Goal: Task Accomplishment & Management: Use online tool/utility

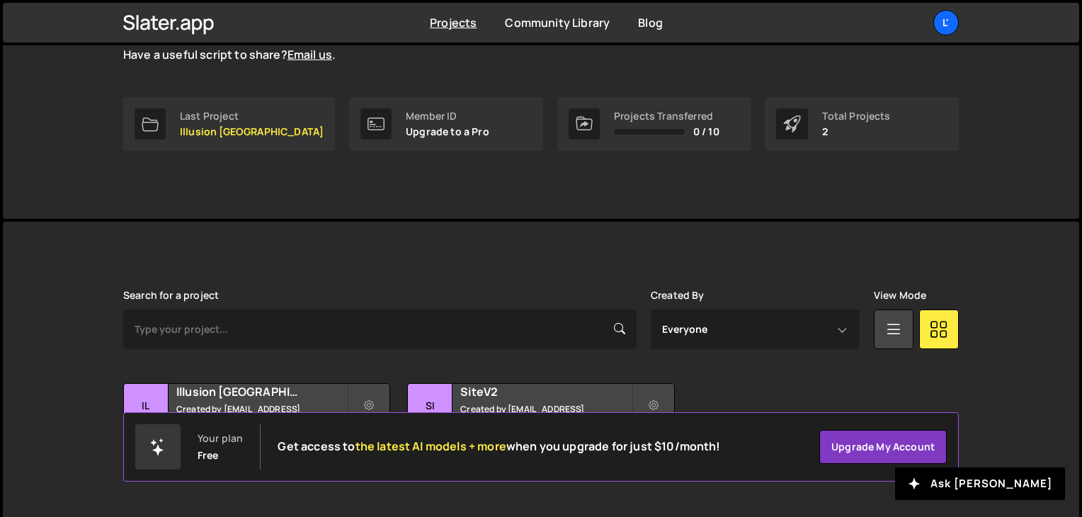
scroll to position [212, 0]
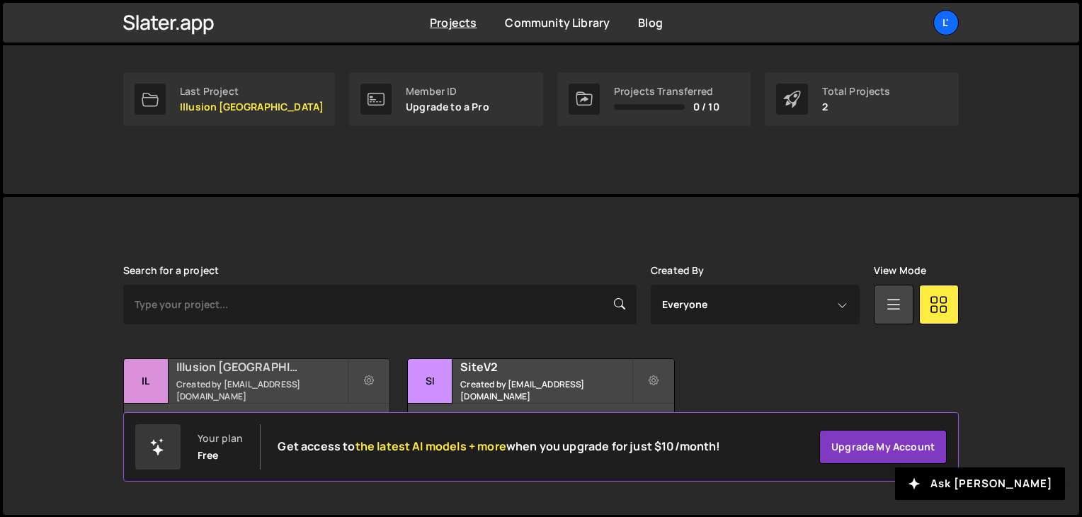
click at [251, 370] on h2 "Illusion [GEOGRAPHIC_DATA]" at bounding box center [261, 367] width 171 height 16
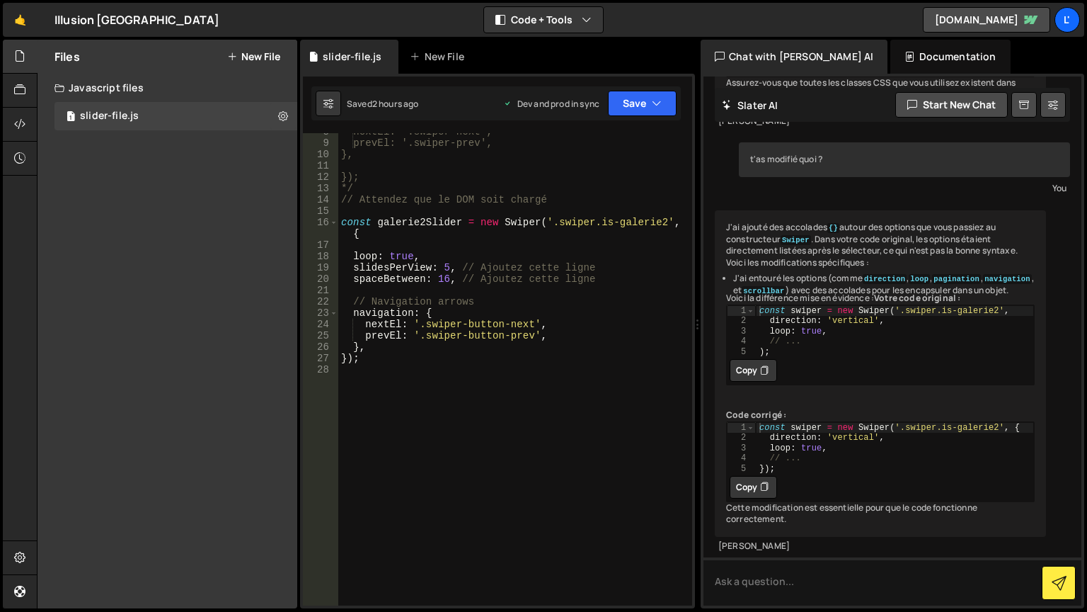
scroll to position [98, 0]
click at [440, 283] on div "nextEl: '.swiper-next', prevEl: '.swiper-prev', }, }); */ // Attendez que le DO…" at bounding box center [512, 373] width 348 height 495
click at [634, 113] on button "Save" at bounding box center [642, 103] width 69 height 25
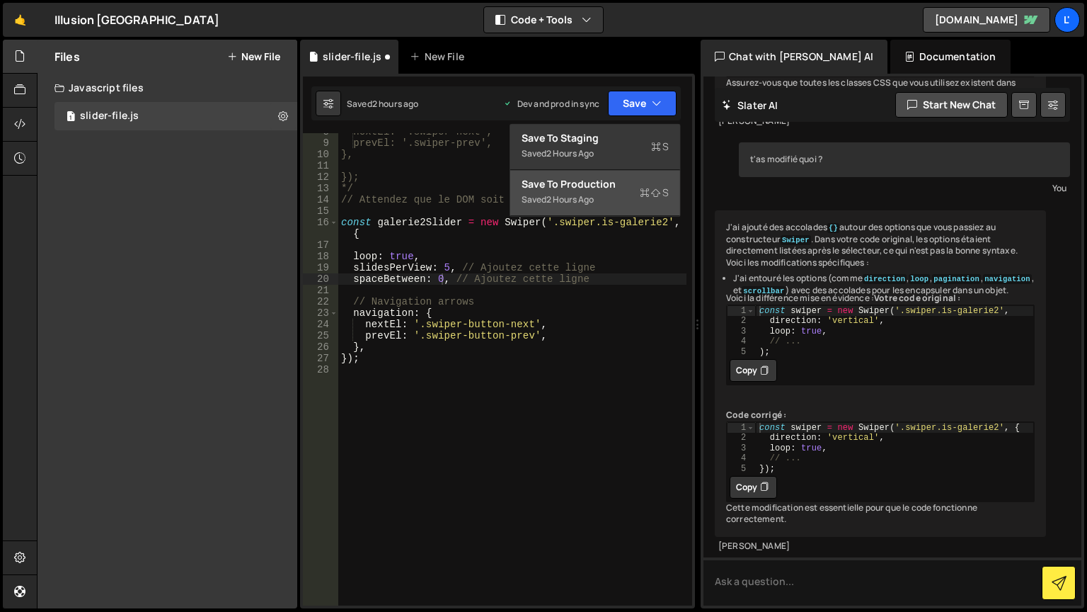
click at [637, 193] on div "Saved 2 hours ago" at bounding box center [595, 199] width 147 height 17
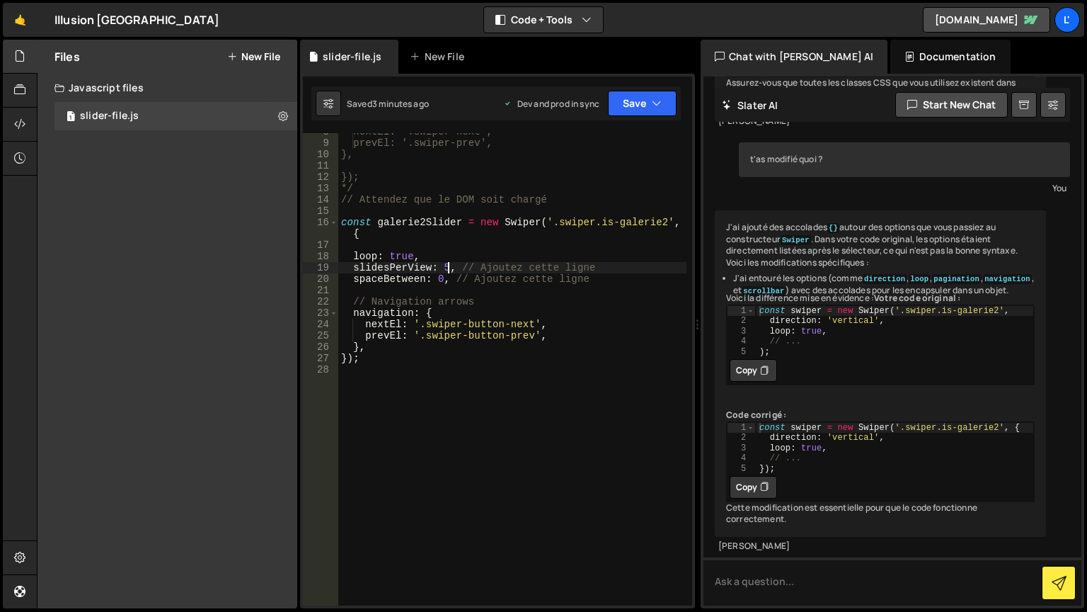
click at [446, 270] on div "nextEl: '.swiper-next', prevEl: '.swiper-prev', }, }); */ // Attendez que le DO…" at bounding box center [512, 373] width 348 height 495
click at [655, 103] on icon "button" at bounding box center [657, 103] width 10 height 14
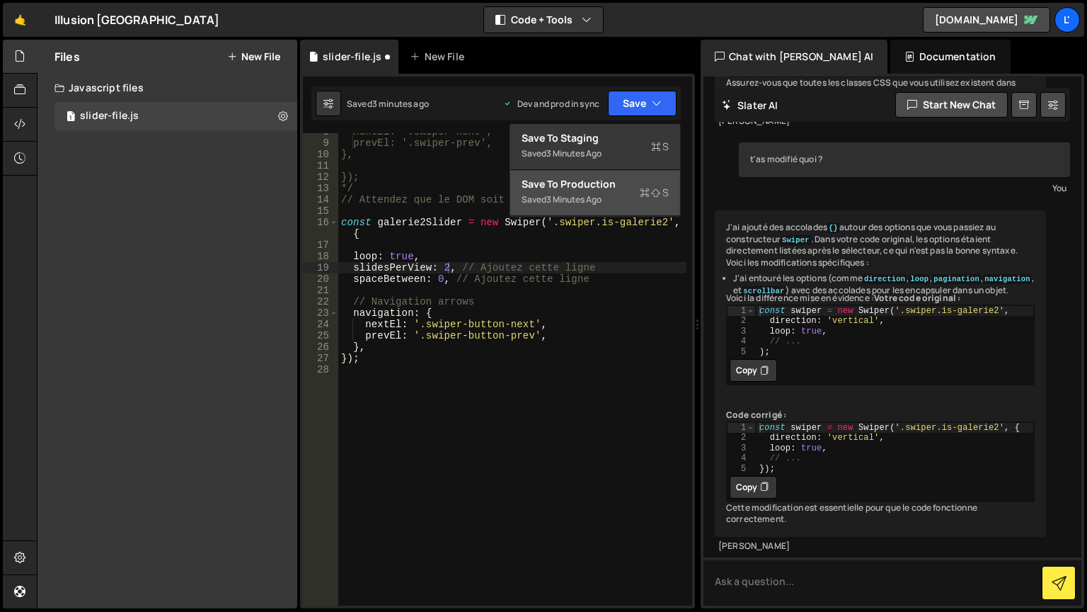
click at [635, 198] on div "Saved 3 minutes ago" at bounding box center [595, 199] width 147 height 17
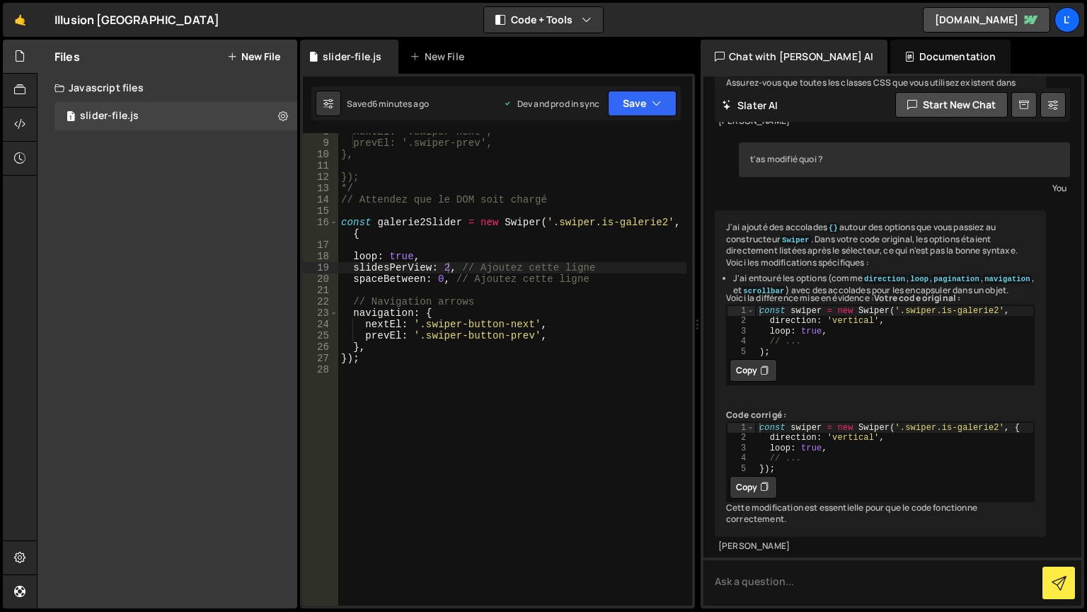
click at [444, 268] on div "nextEl: '.swiper-next', prevEl: '.swiper-prev', }, }); */ // Attendez que le DO…" at bounding box center [512, 373] width 348 height 495
type textarea "slidesPerView: 5, // Ajoutez cette ligne"
click at [657, 107] on icon "button" at bounding box center [657, 103] width 10 height 14
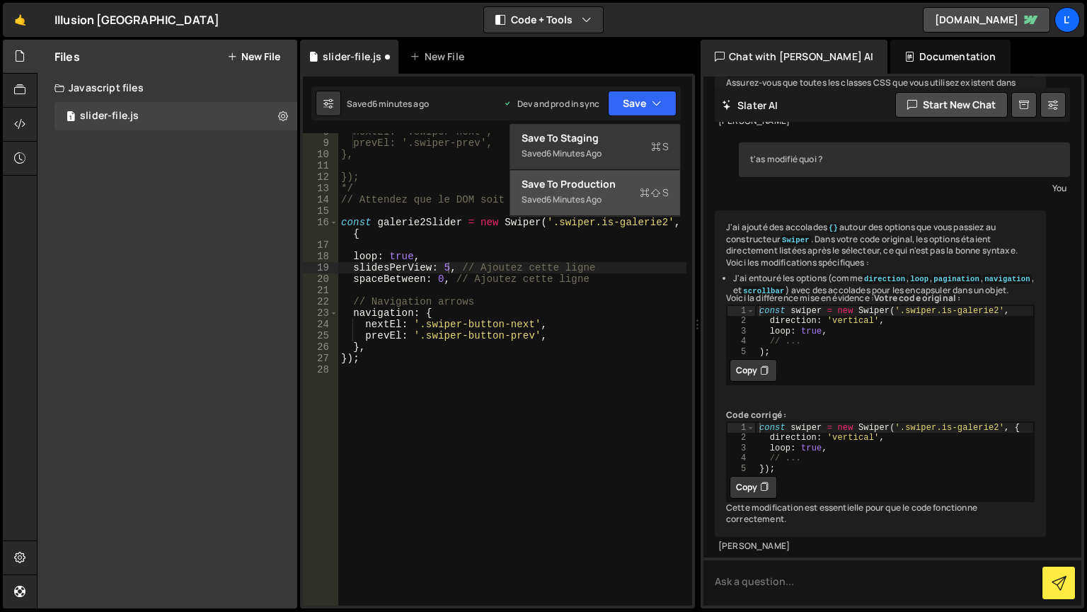
click at [620, 204] on div "Saved 6 minutes ago" at bounding box center [595, 199] width 147 height 17
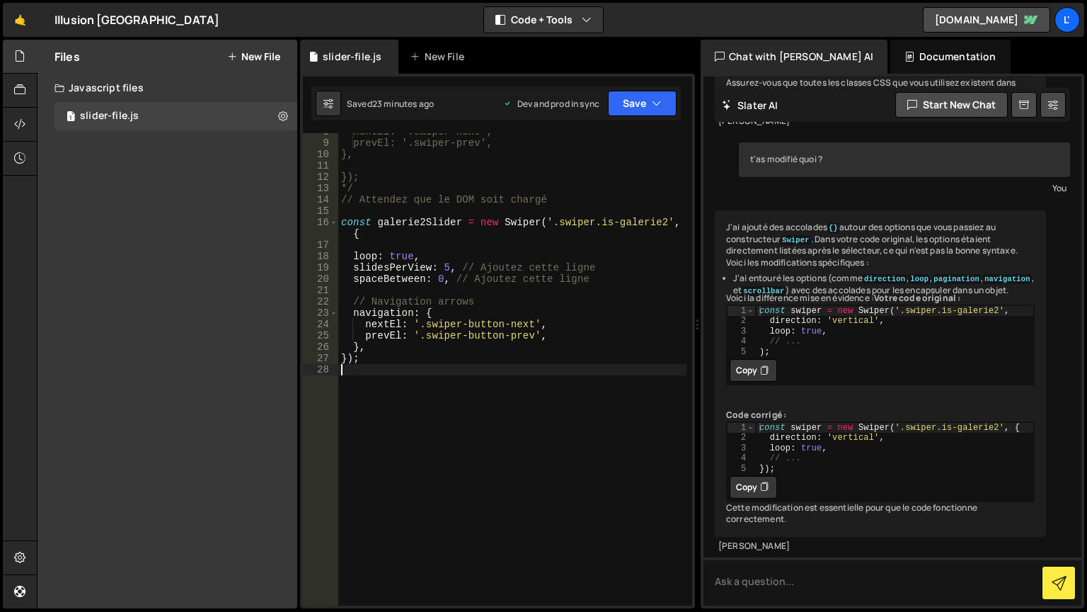
click at [603, 403] on div "nextEl: '.swiper-next', prevEl: '.swiper-prev', }, }); */ // Attendez que le DO…" at bounding box center [512, 373] width 348 height 495
click at [491, 487] on div "nextEl: '.swiper-next', prevEl: '.swiper-prev', }, }); */ // Attendez que le DO…" at bounding box center [512, 373] width 348 height 495
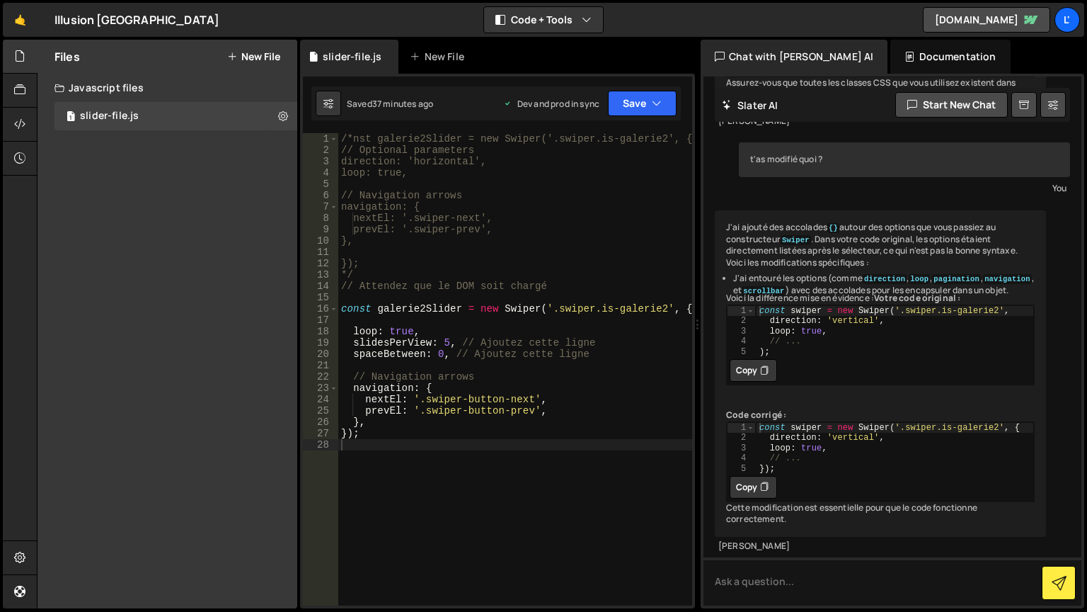
click at [154, 222] on div "Files New File Javascript files 1 slider-file.js 0 CSS files Copy share link Ed…" at bounding box center [168, 324] width 260 height 569
drag, startPoint x: 531, startPoint y: 413, endPoint x: 425, endPoint y: 408, distance: 106.3
click at [425, 408] on div "/*nst galerie2Slider = new Swiper('.swiper.is-galerie2', { // Optional paramete…" at bounding box center [515, 380] width 354 height 495
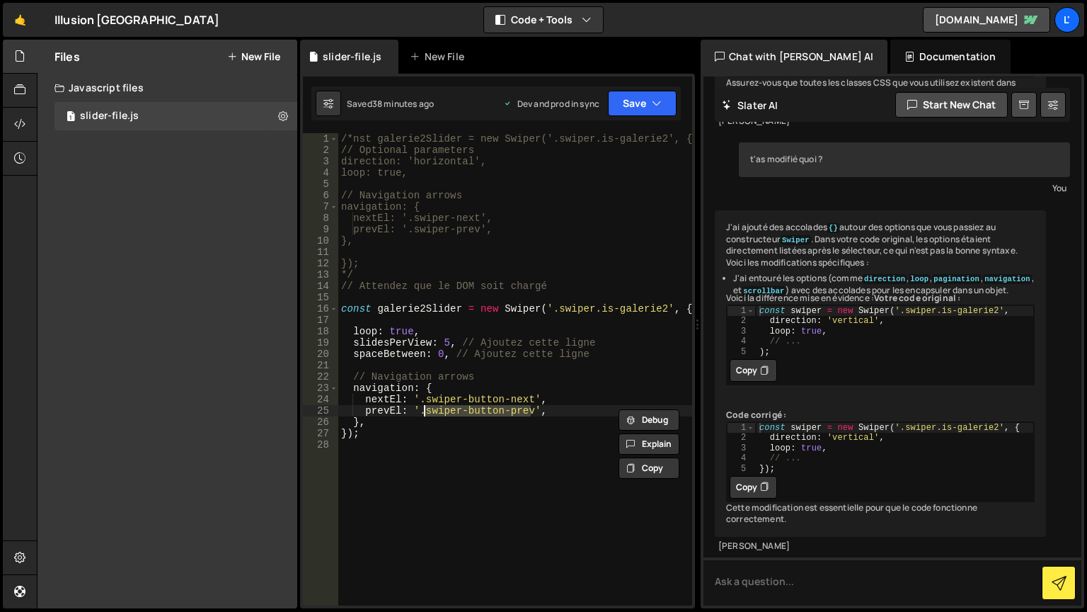
paste textarea "_"
drag, startPoint x: 508, startPoint y: 399, endPoint x: 462, endPoint y: 399, distance: 46.0
click at [462, 399] on div "/*nst galerie2Slider = new Swiper('.swiper.is-galerie2', { // Optional paramete…" at bounding box center [515, 380] width 354 height 495
type textarea "nextEl: '.swiper_next',"
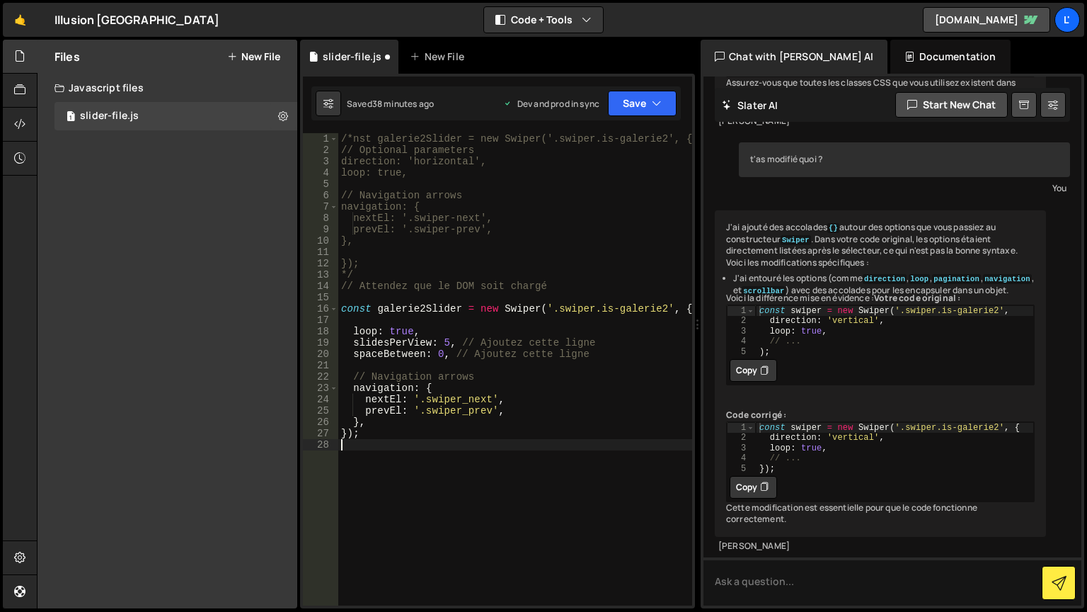
click at [607, 516] on div "/*nst galerie2Slider = new Swiper('.swiper.is-galerie2', { // Optional paramete…" at bounding box center [515, 380] width 354 height 495
click at [665, 98] on button "Save" at bounding box center [642, 103] width 69 height 25
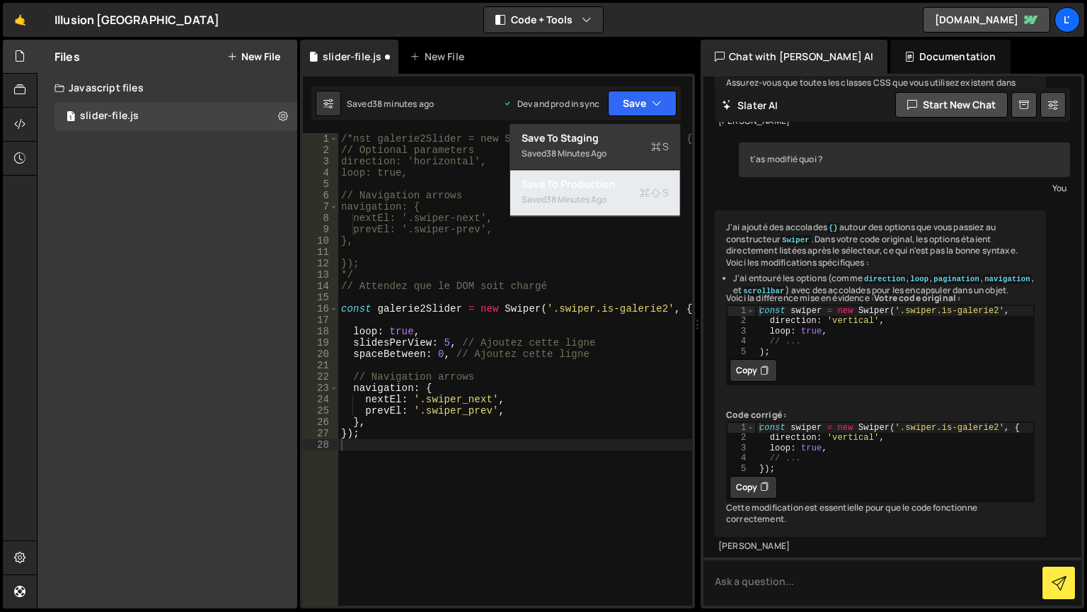
click at [645, 180] on div "Save to Production S" at bounding box center [595, 184] width 147 height 14
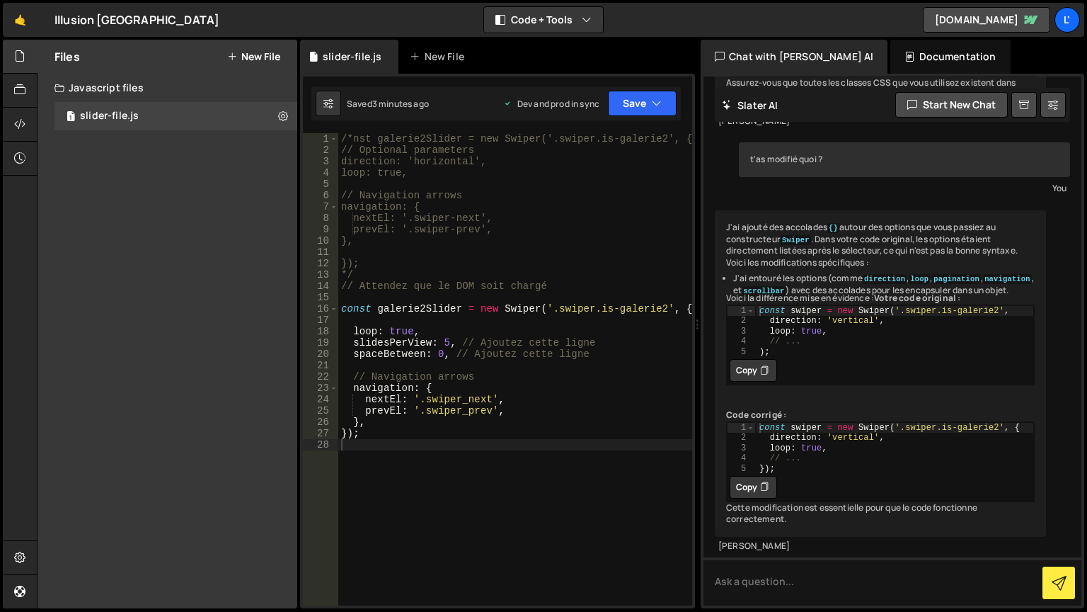
click at [227, 305] on div "Files New File Javascript files 1 slider-file.js 0 CSS files Copy share link Ed…" at bounding box center [168, 324] width 260 height 569
click at [816, 516] on textarea at bounding box center [893, 581] width 378 height 48
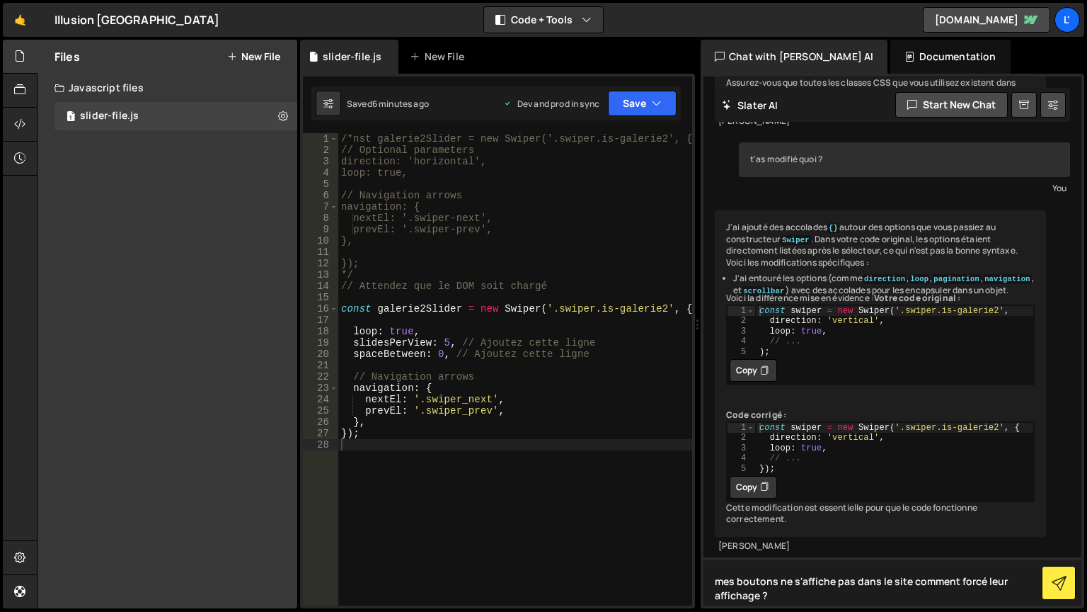
type textarea "mes boutons ne s'affiche pas dans le site comment forcé leur affichage ?"
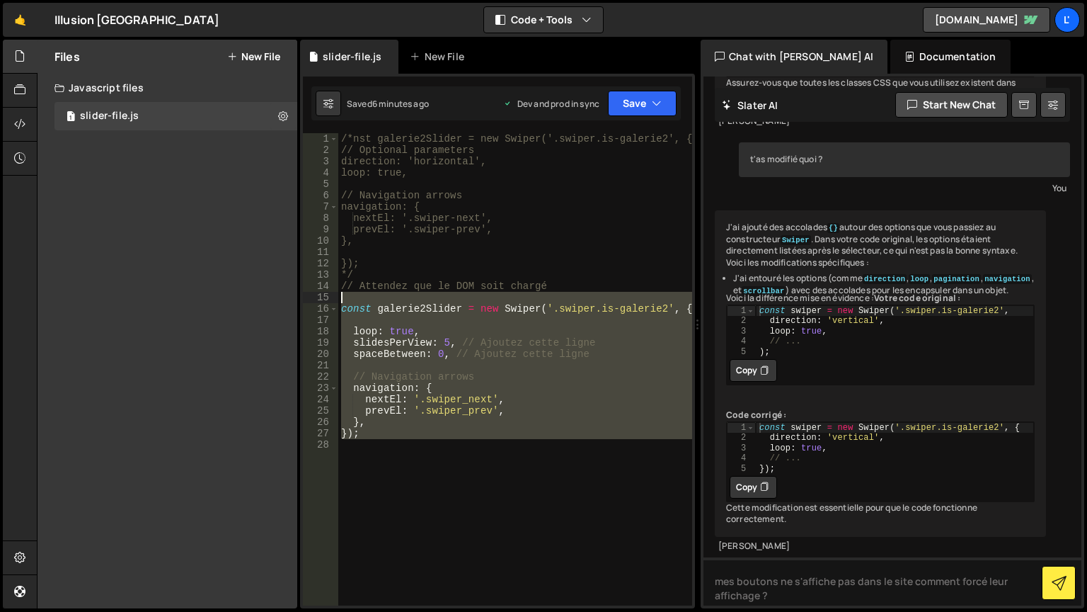
drag, startPoint x: 384, startPoint y: 452, endPoint x: 331, endPoint y: 302, distance: 158.5
click at [331, 302] on div "1 2 3 4 5 6 7 8 9 10 11 12 13 14 15 16 17 18 19 20 21 22 23 24 25 26 27 28 /*ns…" at bounding box center [497, 369] width 389 height 472
type textarea "const galerie2Slider = new Swiper('.swiper.is-galerie2', {"
click at [857, 516] on div "Hold on a sec... Are you certain you wish to leave this page? Any changes you'v…" at bounding box center [543, 306] width 1087 height 612
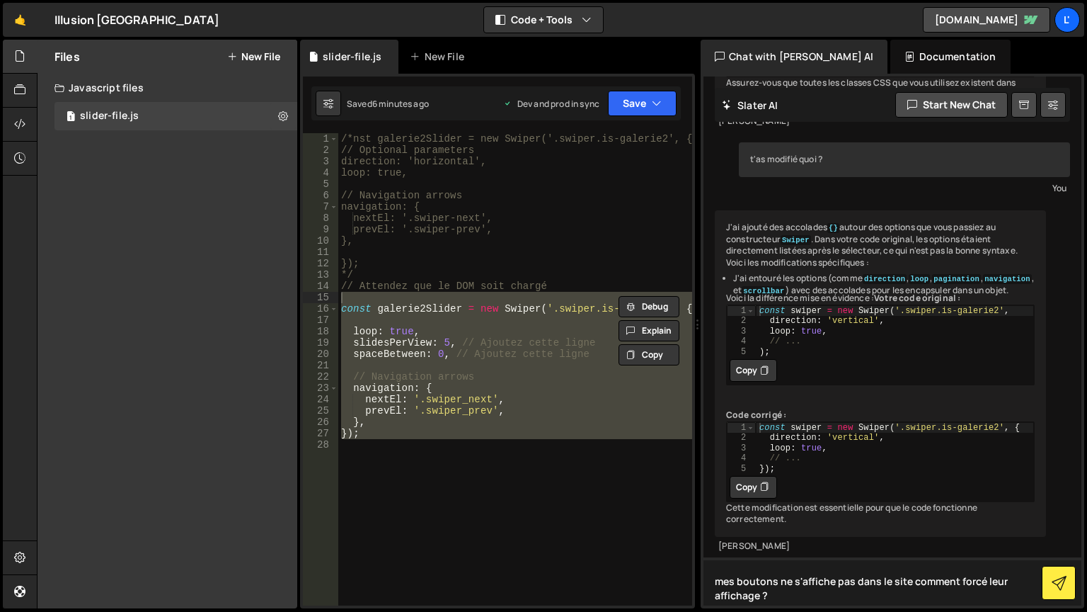
click at [839, 516] on textarea "mes boutons ne s'affiche pas dans le site comment forcé leur affichage ?" at bounding box center [893, 581] width 378 height 48
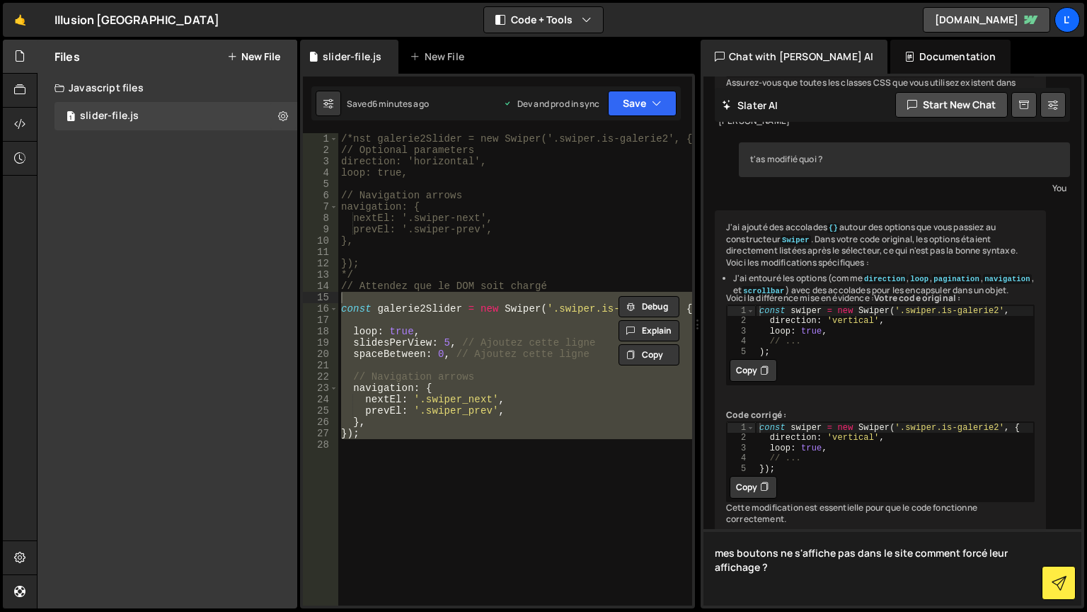
paste textarea "const galerie2Slider = new Swiper('.swiper.is-galerie2', { loop: true, slidesPe…"
type textarea "mes boutons ne s'affiche pas dans le site comment forcé leur affichage ? const …"
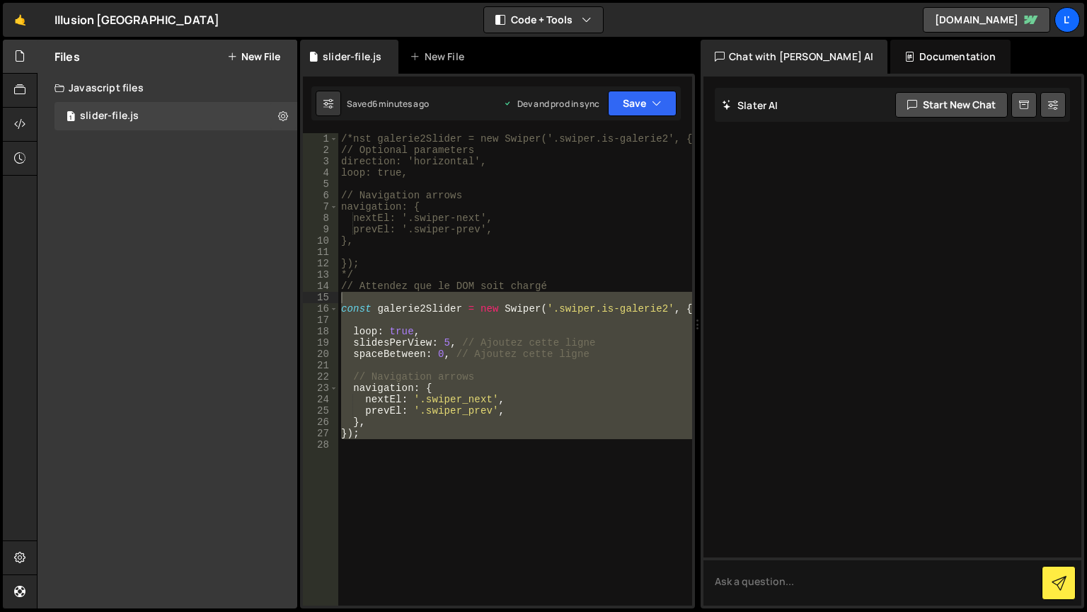
scroll to position [1592, 0]
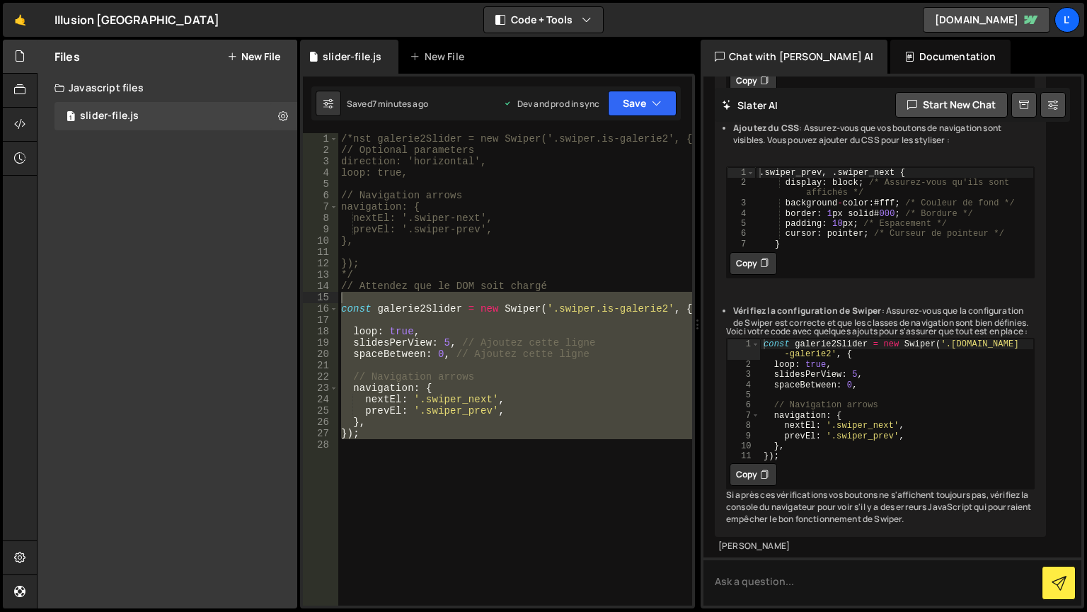
click at [544, 308] on div "/*nst galerie2Slider = new Swiper('.swiper.is-galerie2', { // Optional paramete…" at bounding box center [515, 369] width 354 height 472
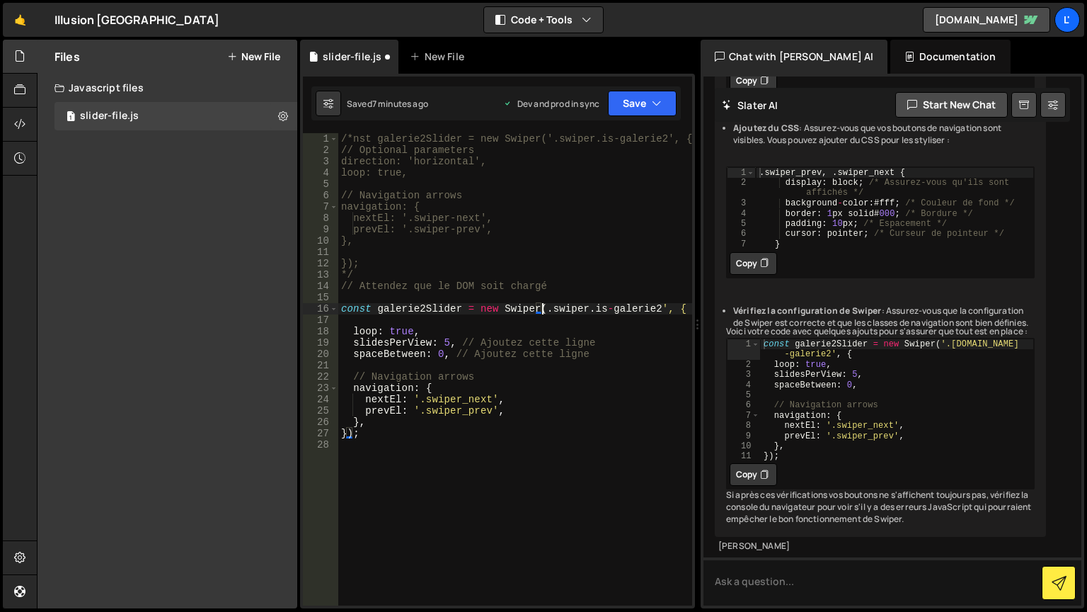
scroll to position [0, 14]
click at [661, 309] on div "/*nst galerie2Slider = new Swiper('.swiper.is-galerie2', { // Optional paramete…" at bounding box center [515, 380] width 354 height 495
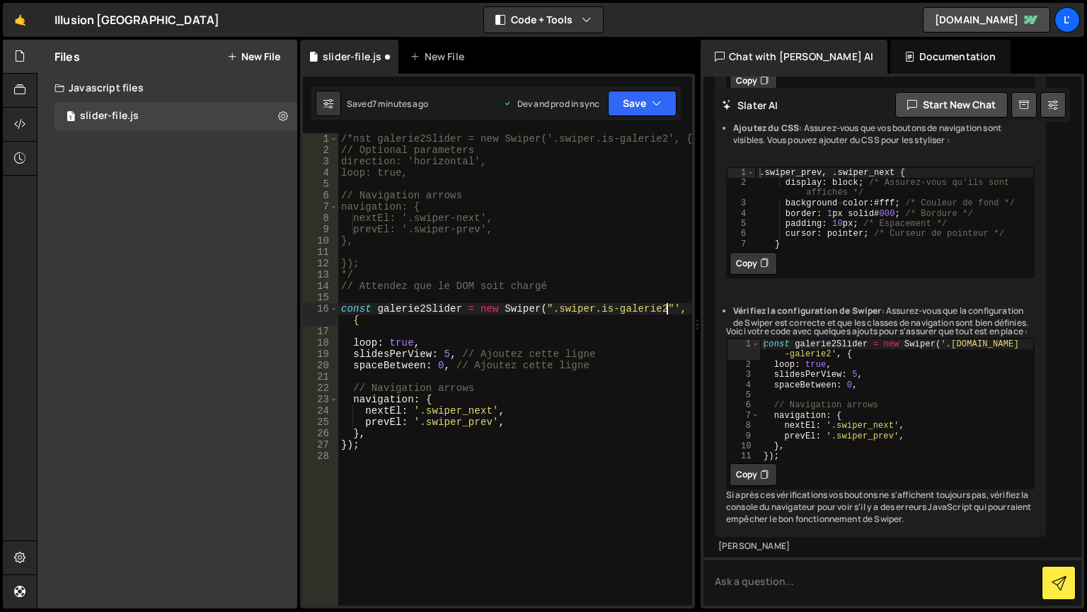
scroll to position [0, 23]
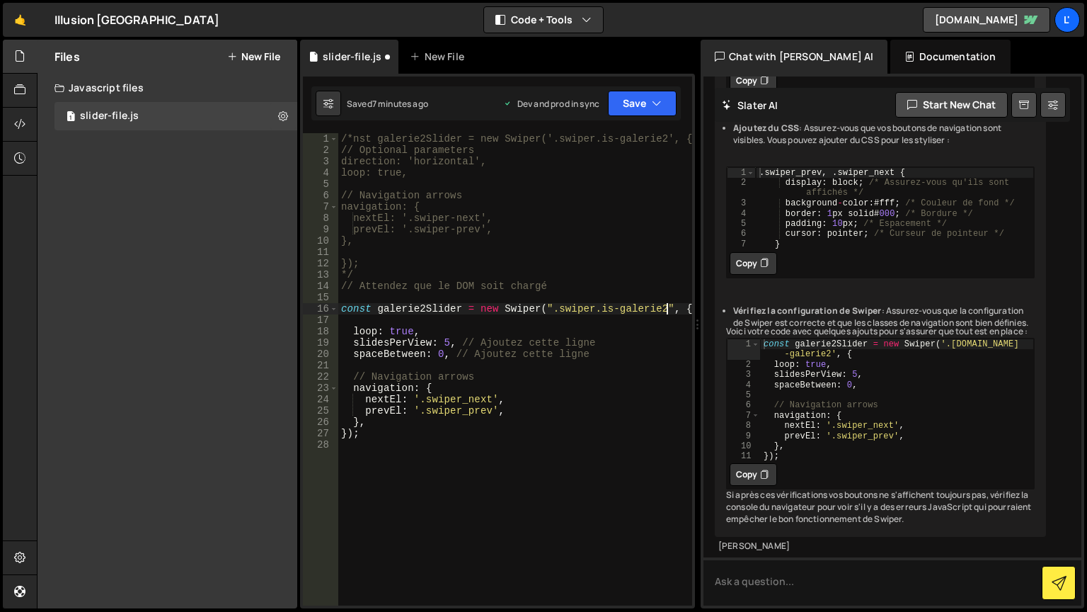
drag, startPoint x: 412, startPoint y: 397, endPoint x: 412, endPoint y: 436, distance: 38.9
click at [412, 405] on div "/*nst galerie2Slider = new Swiper('.swiper.is-galerie2', { // Optional paramete…" at bounding box center [515, 380] width 354 height 495
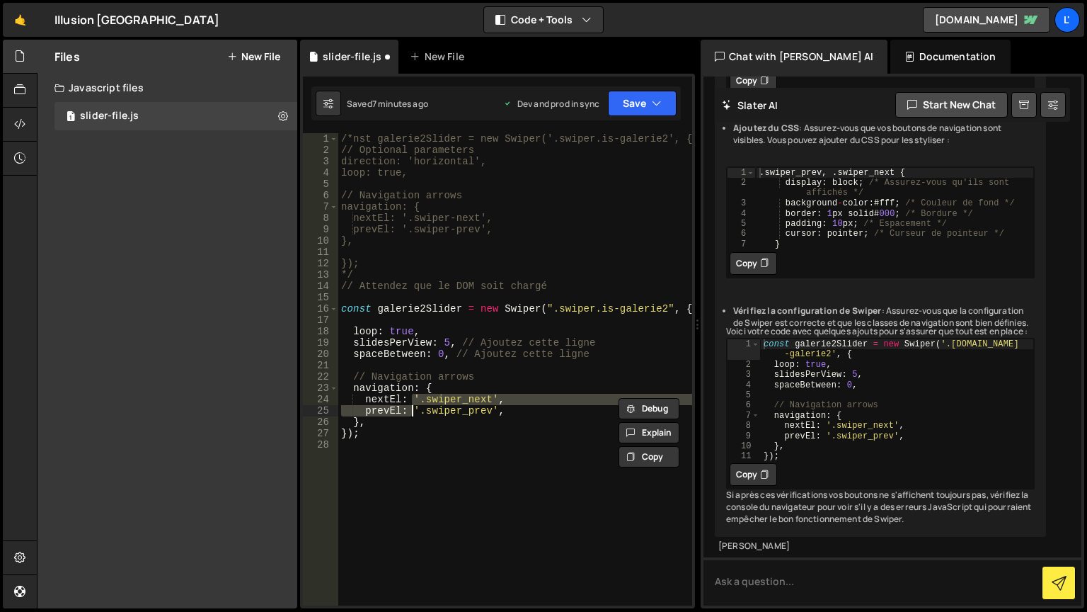
scroll to position [0, 10]
click at [414, 396] on div "/*nst galerie2Slider = new Swiper('.swiper.is-galerie2', { // Optional paramete…" at bounding box center [515, 369] width 354 height 472
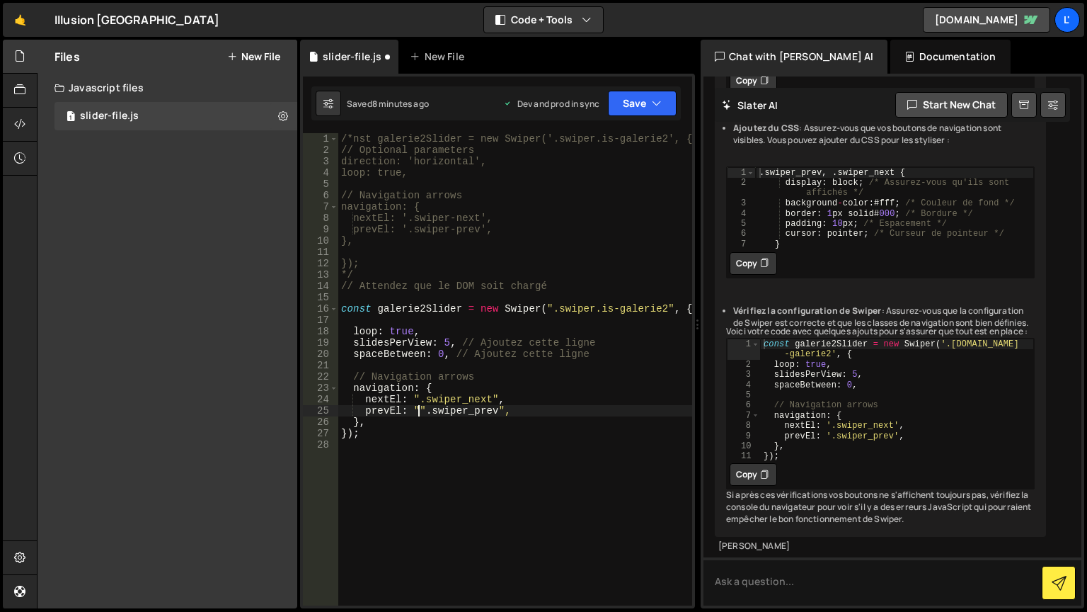
scroll to position [0, 6]
type textarea "prevEl: ".swiper_prev","
click at [651, 111] on button "Save" at bounding box center [642, 103] width 69 height 25
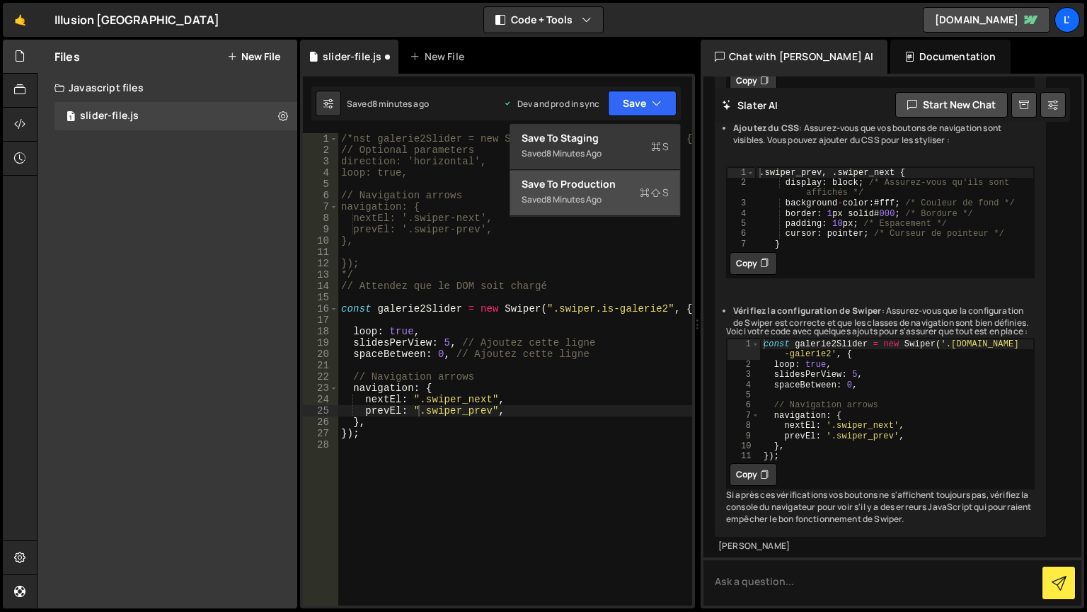
click at [620, 195] on div "Saved 8 minutes ago" at bounding box center [595, 199] width 147 height 17
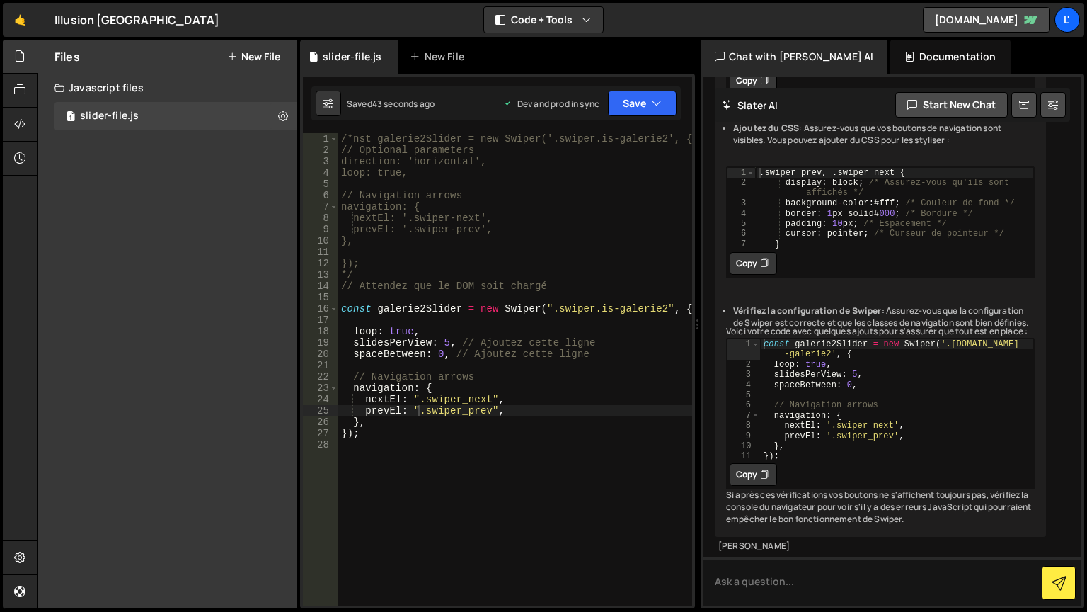
scroll to position [1801, 0]
click at [532, 314] on div "/*nst galerie2Slider = new Swiper('.swiper.is-galerie2', { // Optional paramete…" at bounding box center [515, 380] width 354 height 495
click at [450, 356] on div "/*nst galerie2Slider = new Swiper('.swiper.is-galerie2', { // Optional paramete…" at bounding box center [515, 380] width 354 height 495
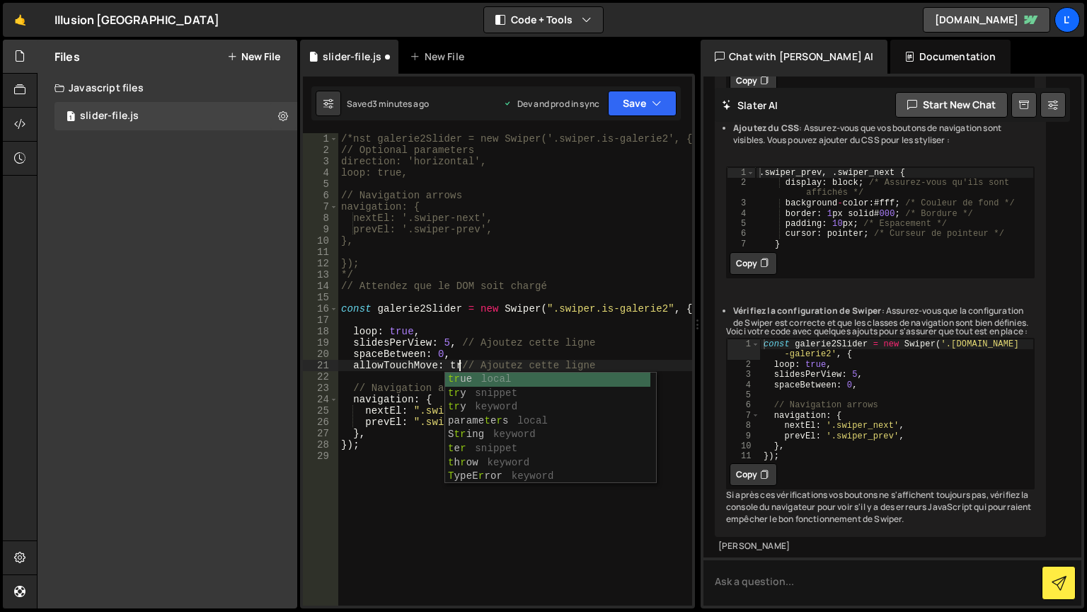
scroll to position [0, 8]
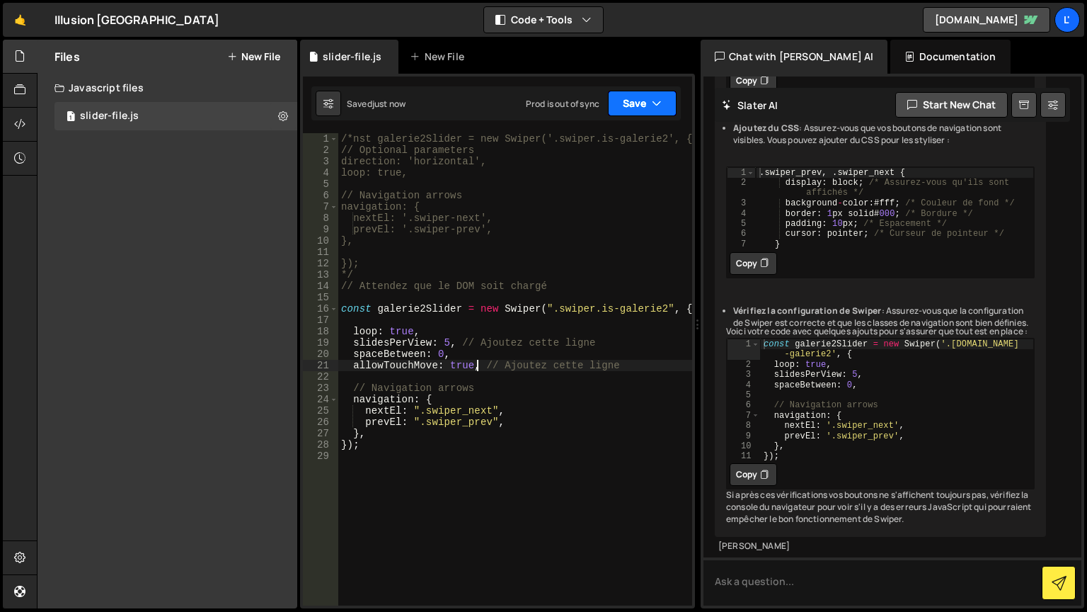
type textarea "allowTouchMove: true, // Ajoutez cette ligne"
click at [648, 108] on button "Save" at bounding box center [642, 103] width 69 height 25
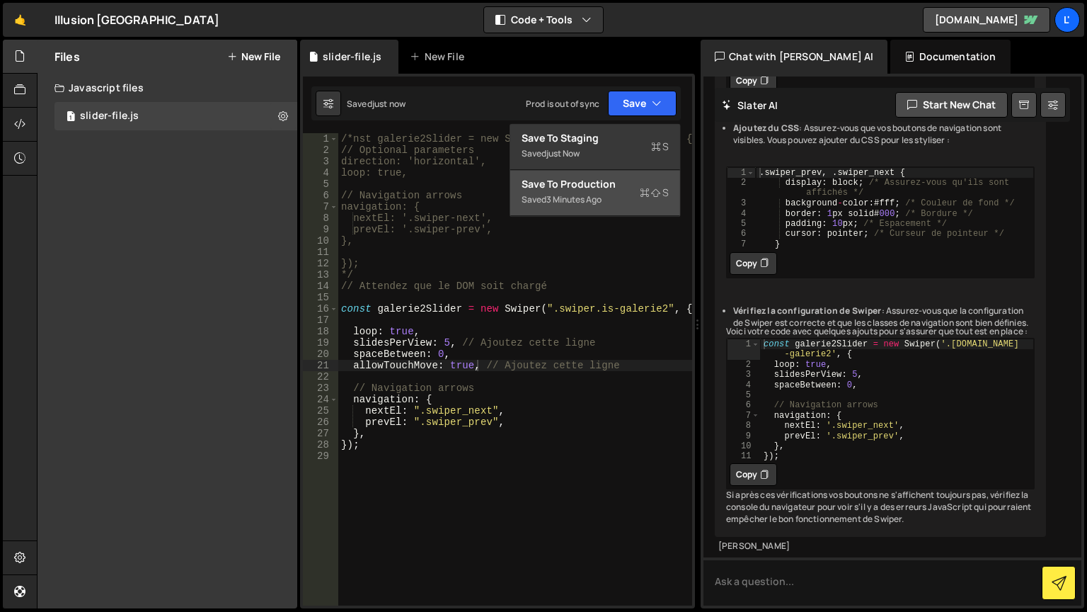
click at [615, 187] on div "Save to Production S" at bounding box center [595, 184] width 147 height 14
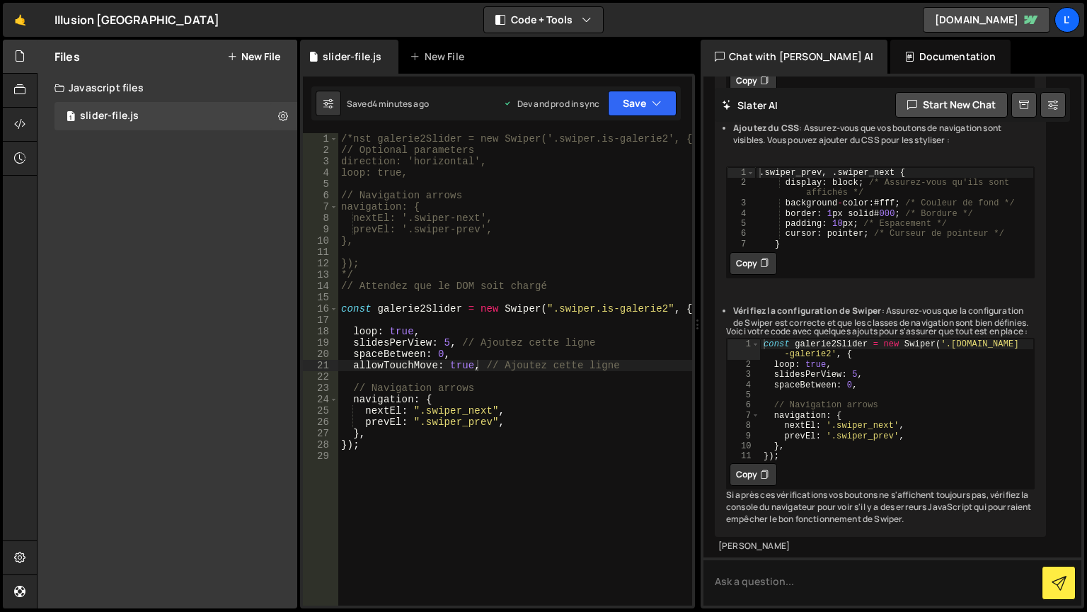
click at [211, 268] on div "Files New File Javascript files 1 slider-file.js 0 CSS files Copy share link Ed…" at bounding box center [168, 324] width 260 height 569
